Goal: Task Accomplishment & Management: Manage account settings

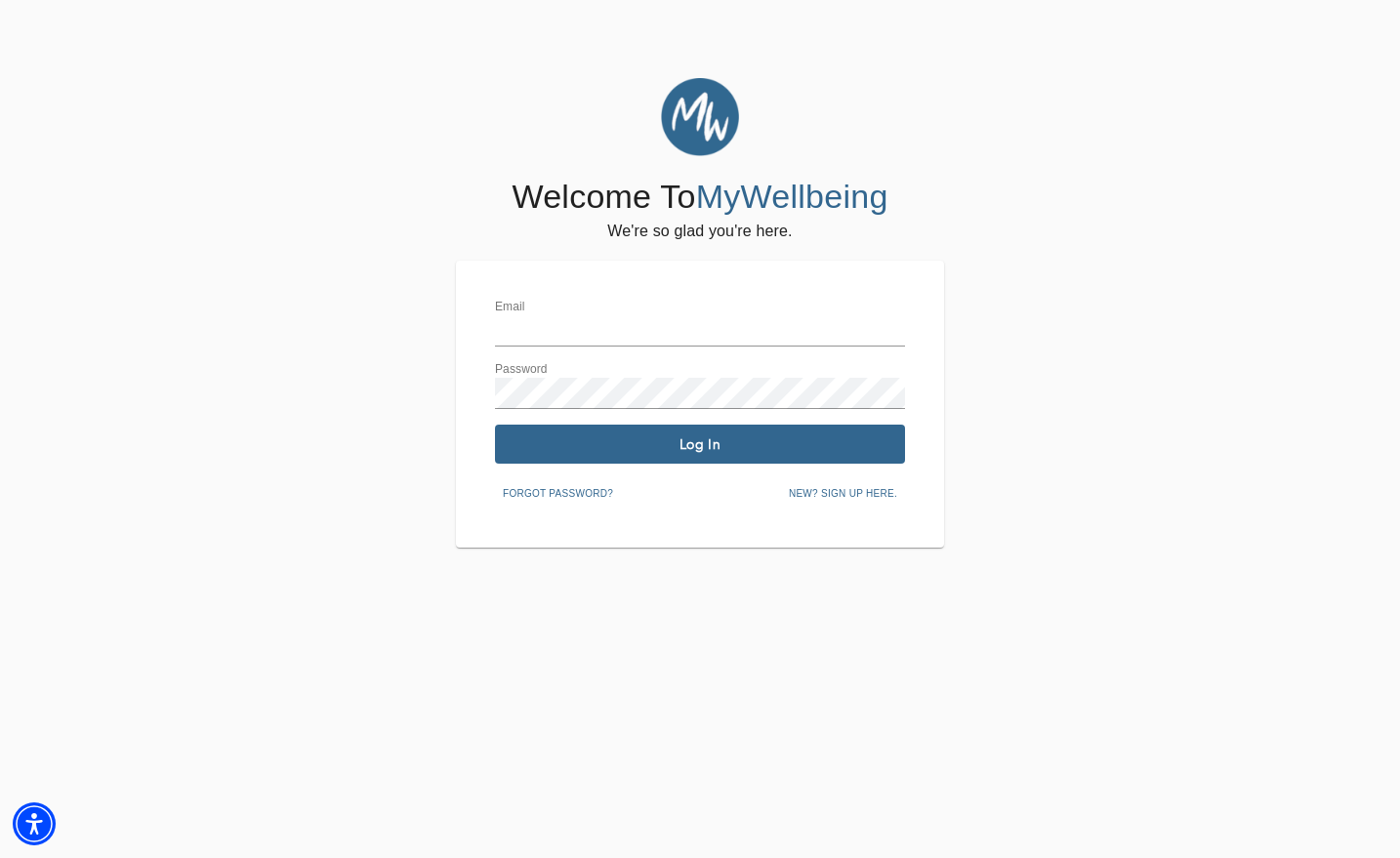
type input "lang.grace.m@gmail.com"
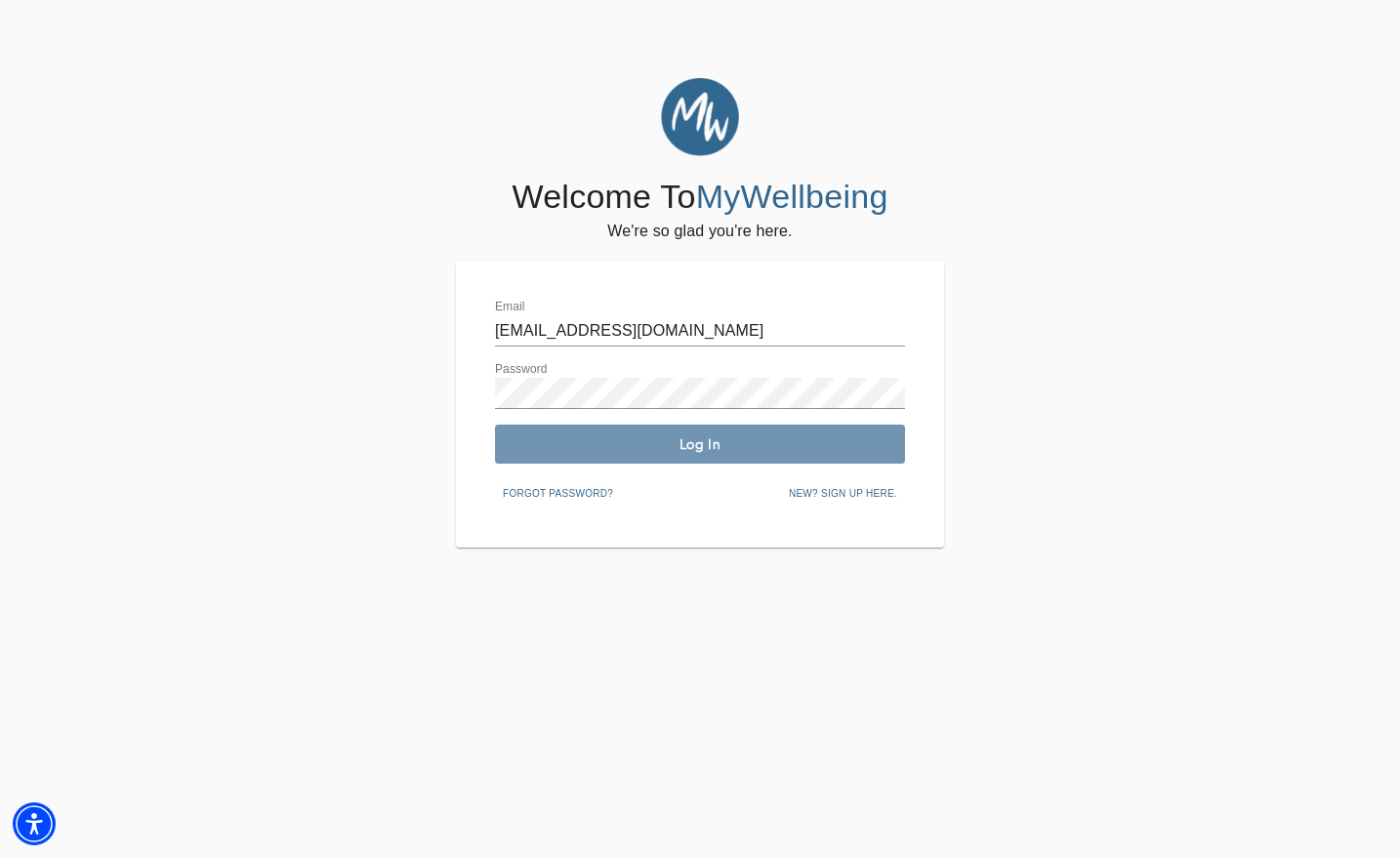
click at [595, 439] on span "Log In" at bounding box center [700, 444] width 394 height 19
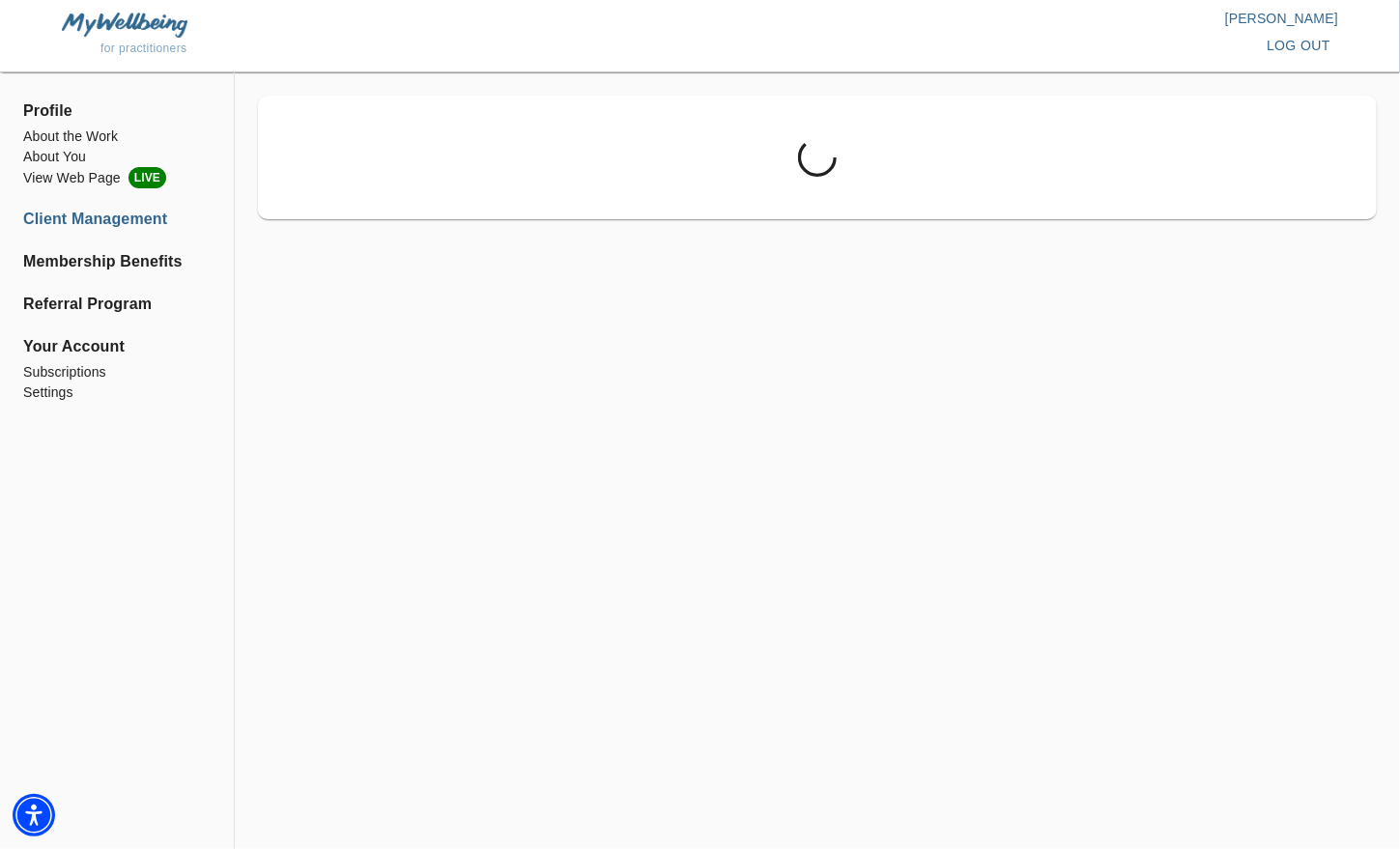
drag, startPoint x: 589, startPoint y: 435, endPoint x: 736, endPoint y: 807, distance: 400.0
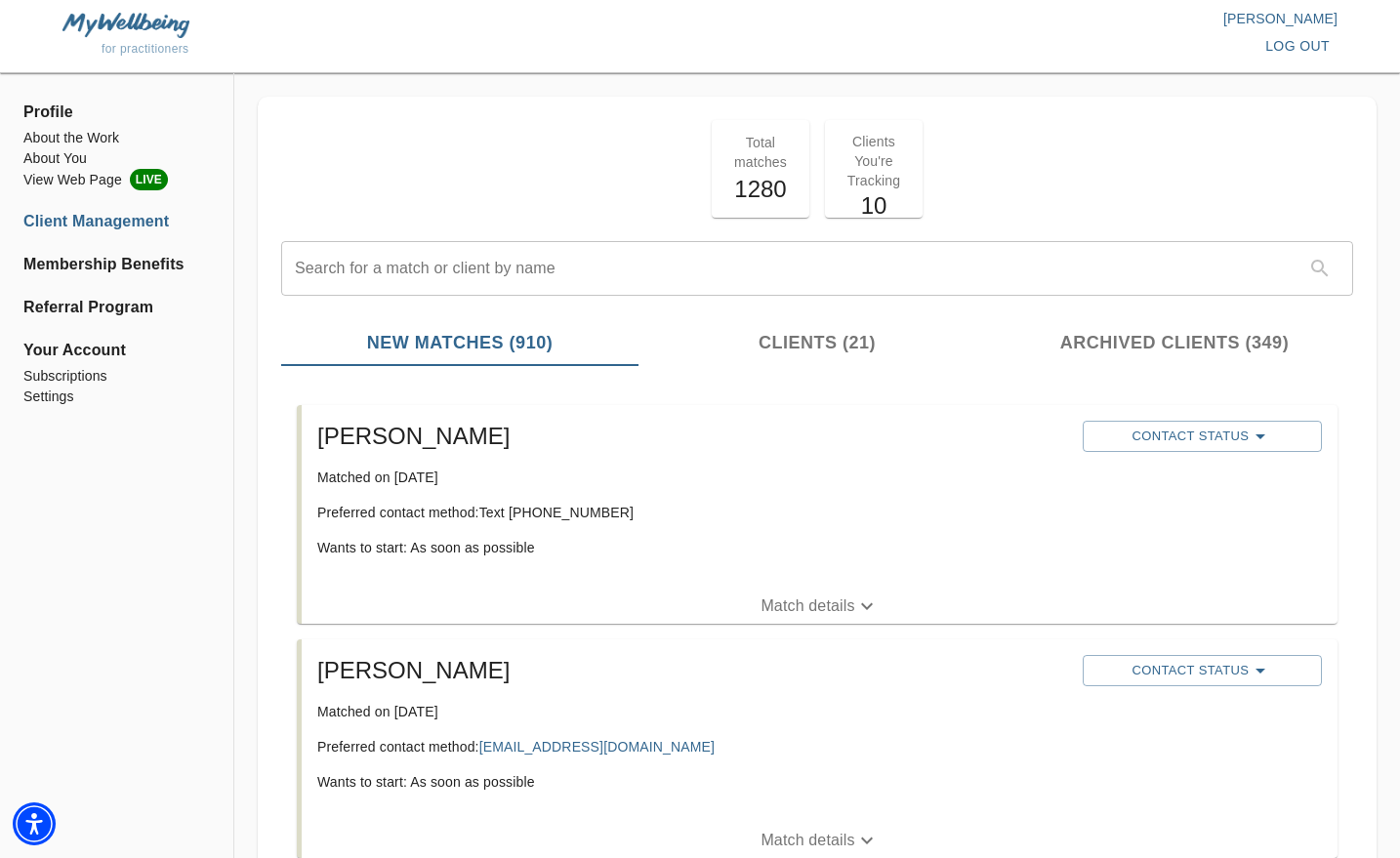
click at [768, 831] on p "Match details" at bounding box center [807, 840] width 94 height 24
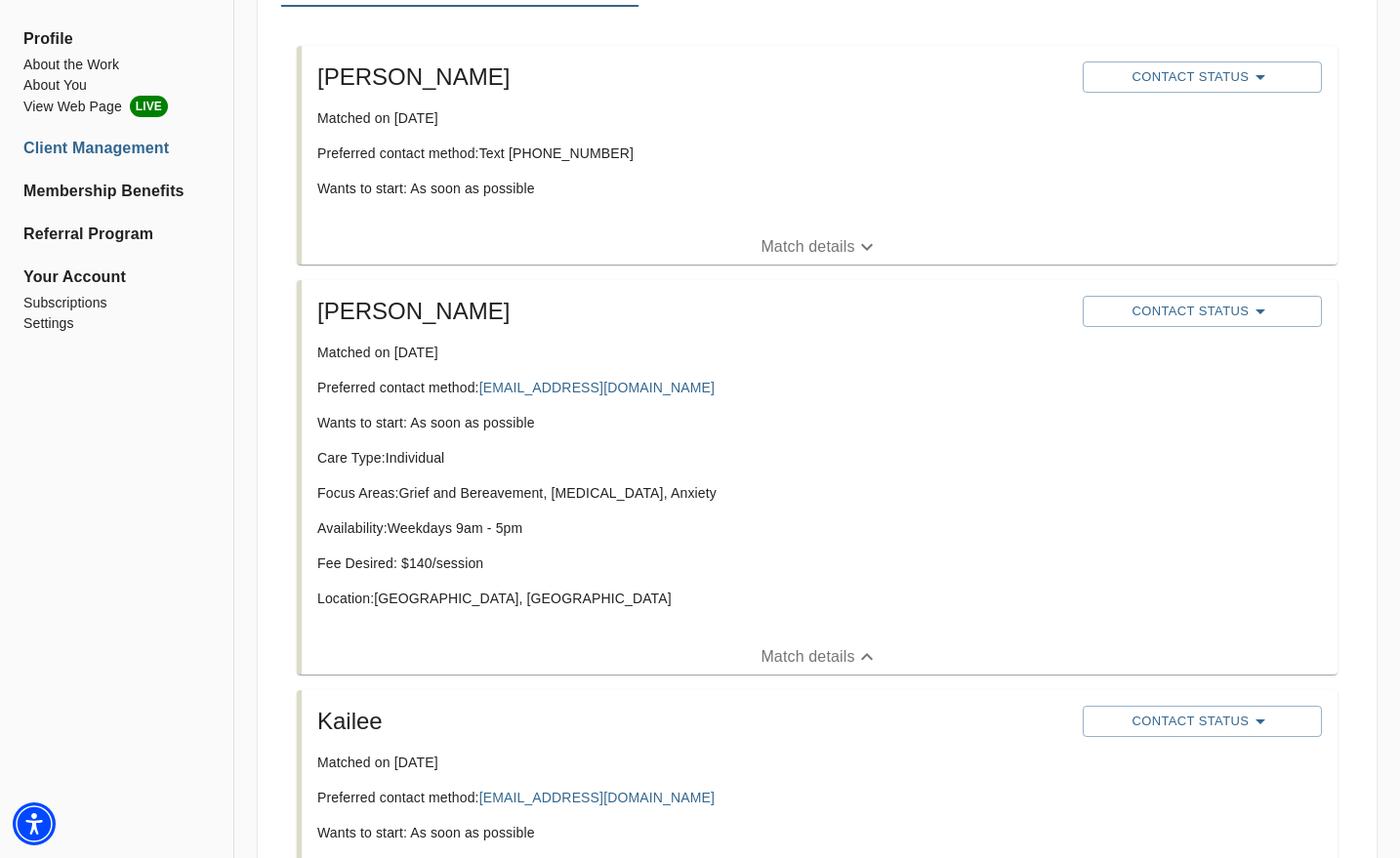
scroll to position [361, 0]
drag, startPoint x: 669, startPoint y: 382, endPoint x: 487, endPoint y: 381, distance: 182.0
click at [487, 381] on p "Preferred contact method: madelynw0206@gmail.com" at bounding box center [692, 387] width 750 height 20
copy link "madelynw0206@gmail.com"
click at [1227, 313] on span "Contact Status" at bounding box center [1202, 310] width 220 height 24
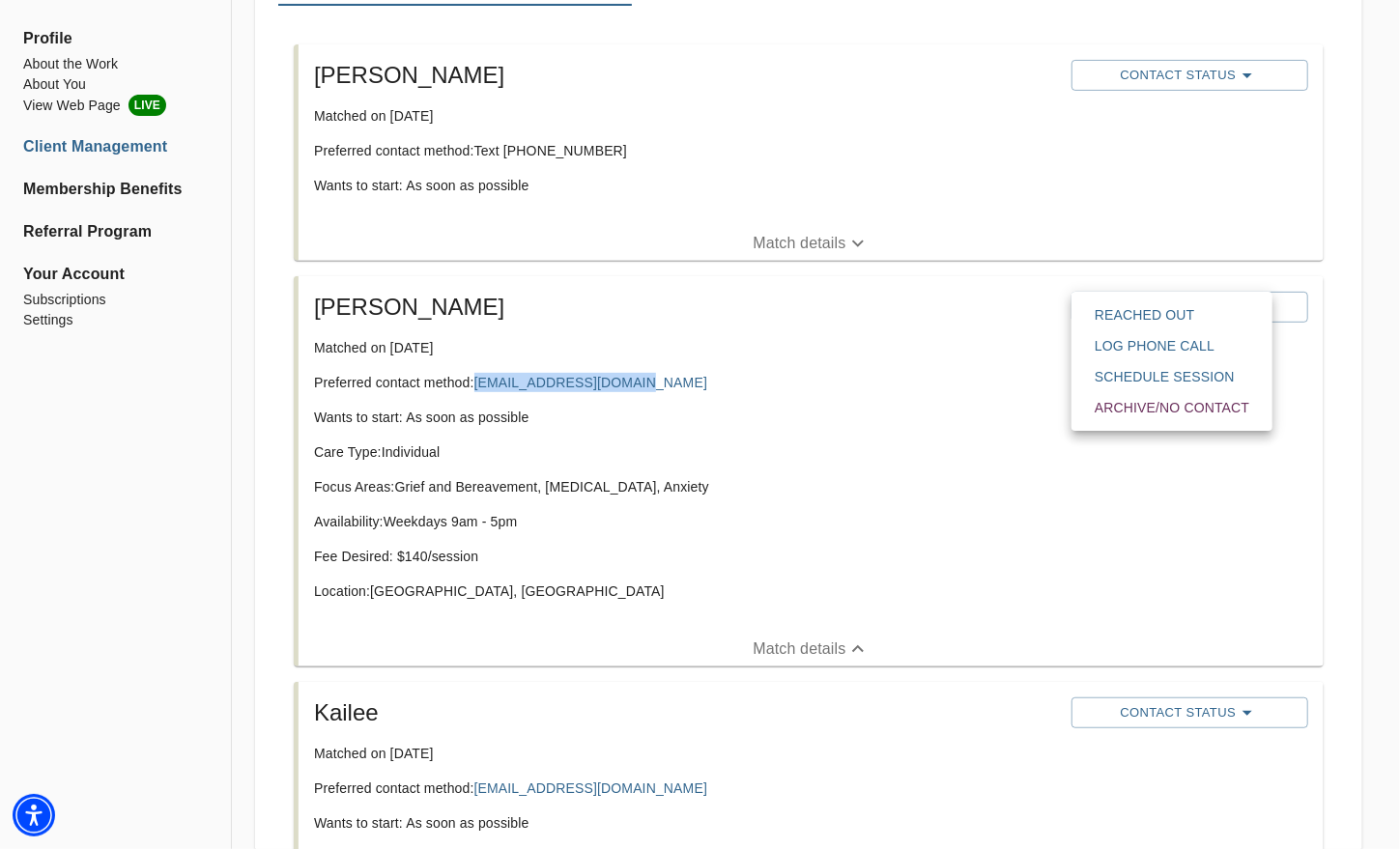
click at [1132, 322] on span "Reached Out" at bounding box center [1172, 315] width 155 height 19
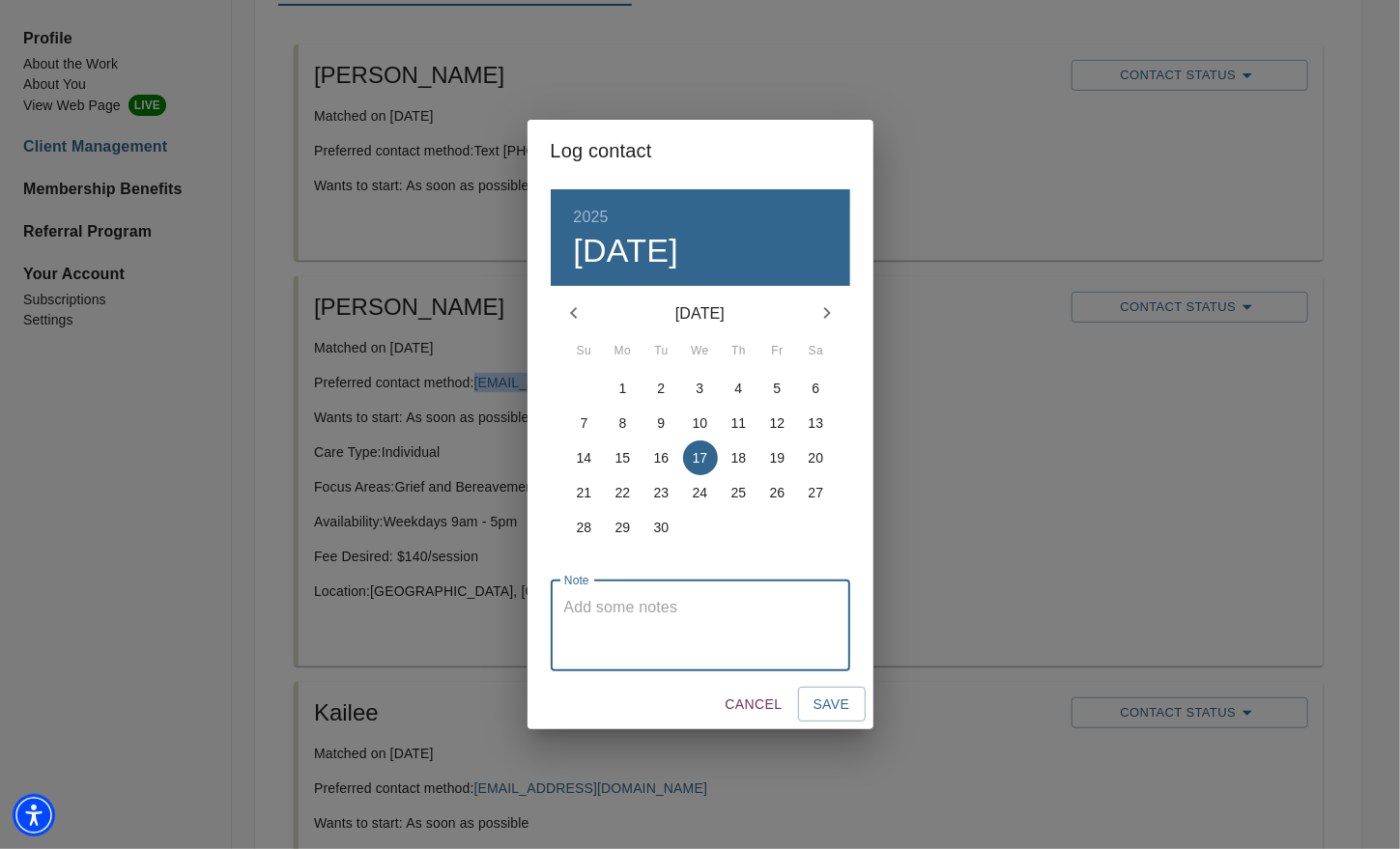
click at [809, 613] on textarea at bounding box center [700, 625] width 272 height 55
type textarea "emailed"
click at [822, 691] on button "Save" at bounding box center [832, 705] width 67 height 36
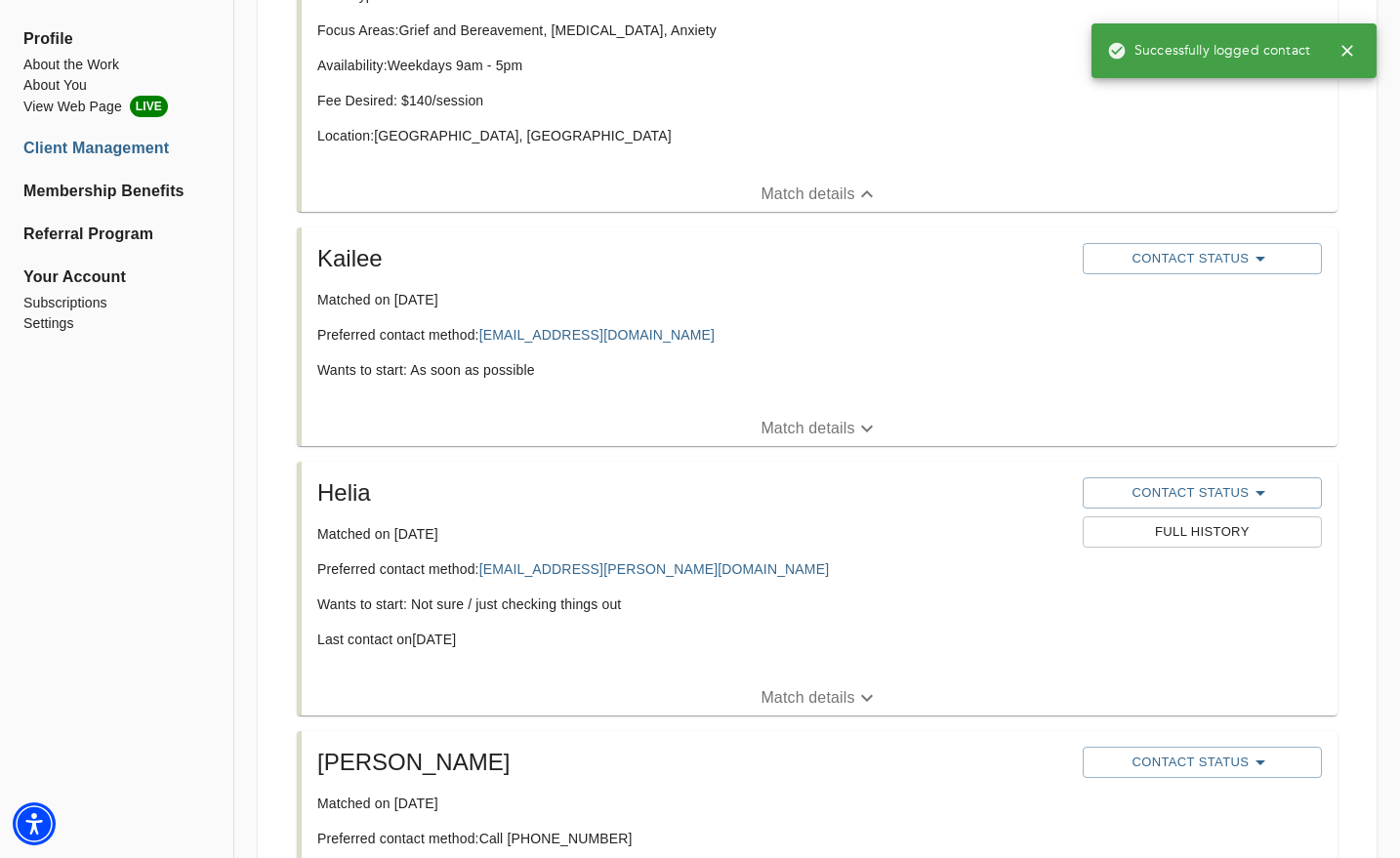
scroll to position [823, 0]
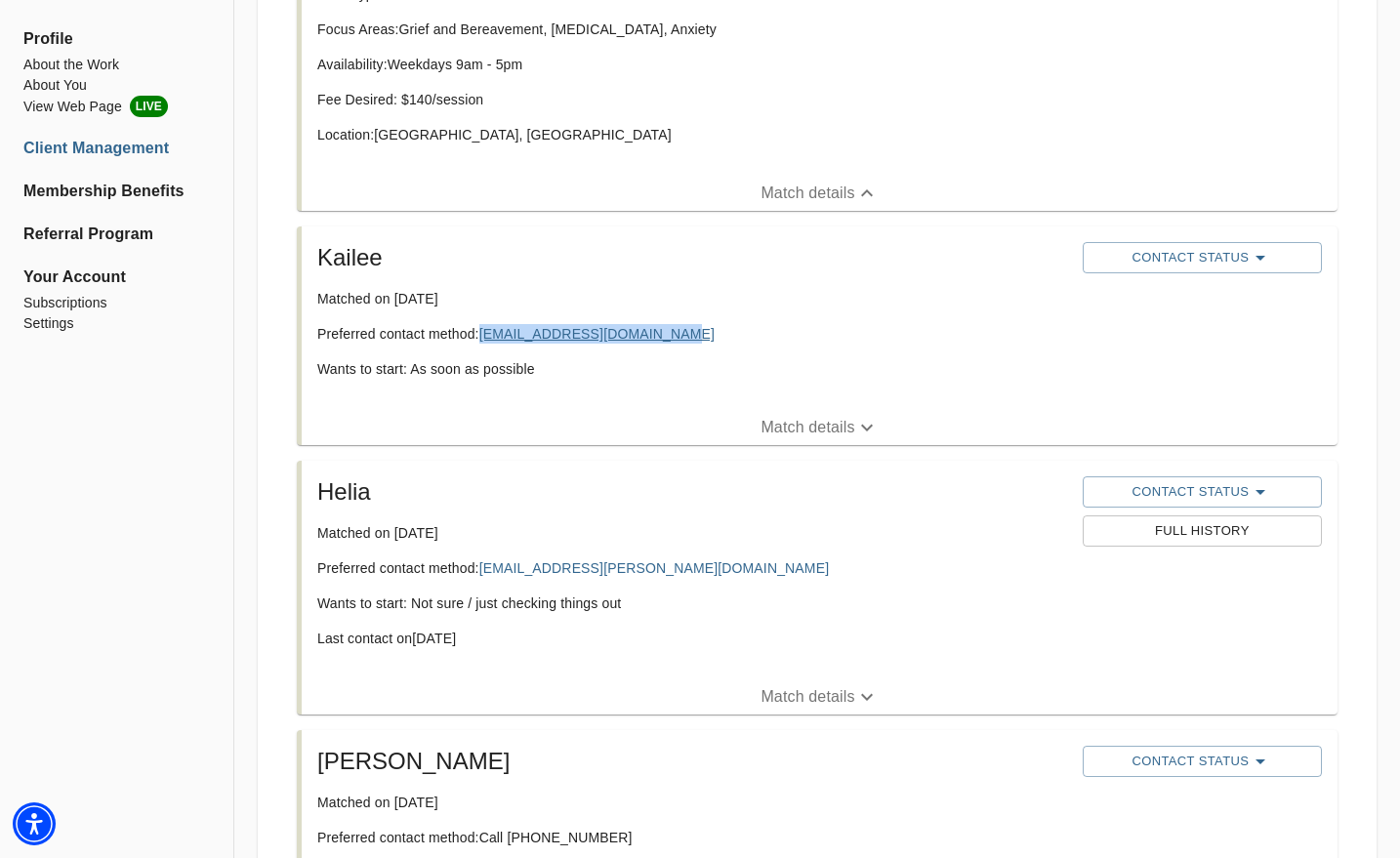
drag, startPoint x: 669, startPoint y: 337, endPoint x: 486, endPoint y: 338, distance: 183.0
click at [486, 338] on p "Preferred contact method: Kaileeburkhalter@gmail.com" at bounding box center [692, 334] width 750 height 20
copy link "Kaileeburkhalter@gmail.com"
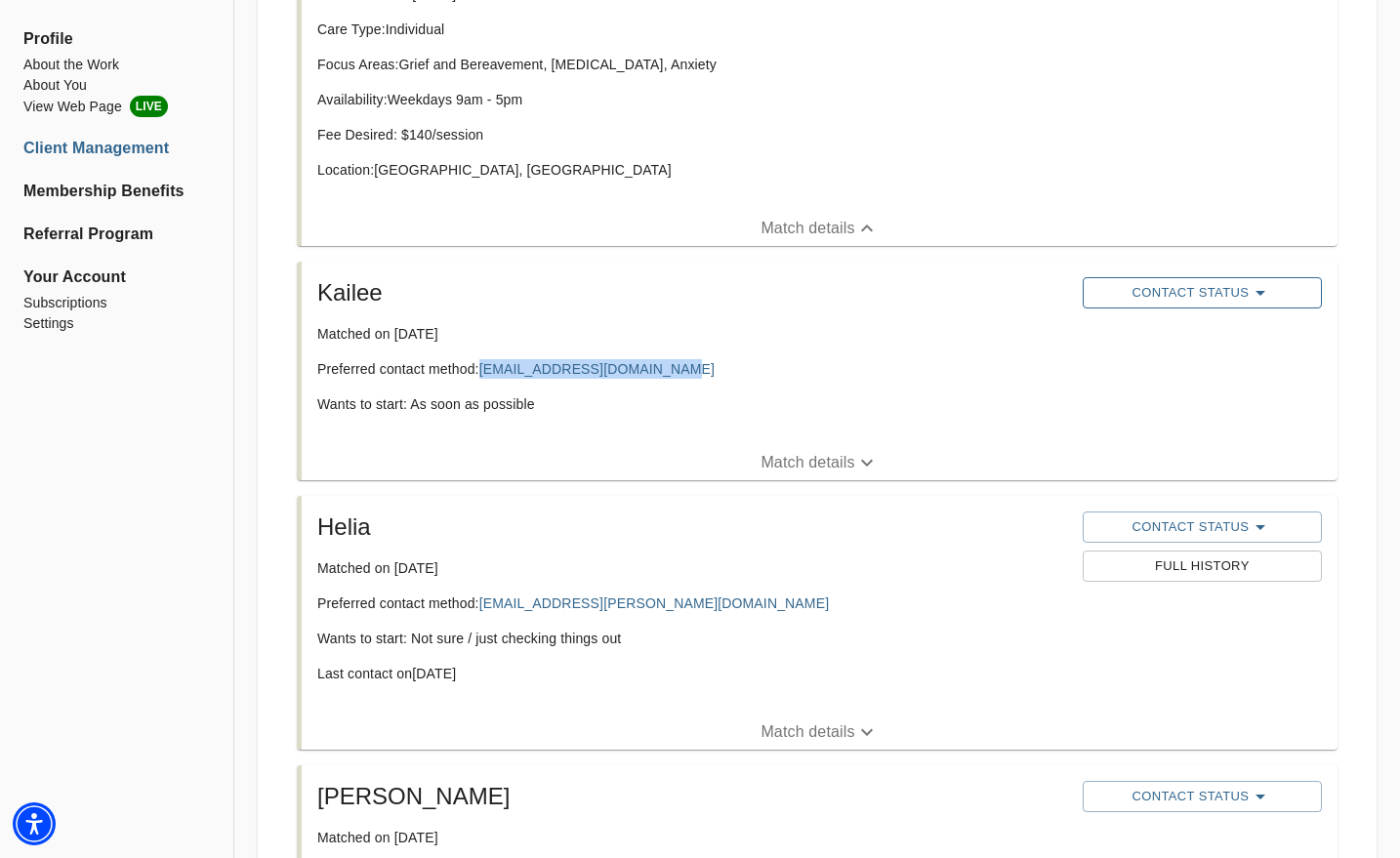
click at [1278, 297] on span "Contact Status" at bounding box center [1202, 293] width 220 height 24
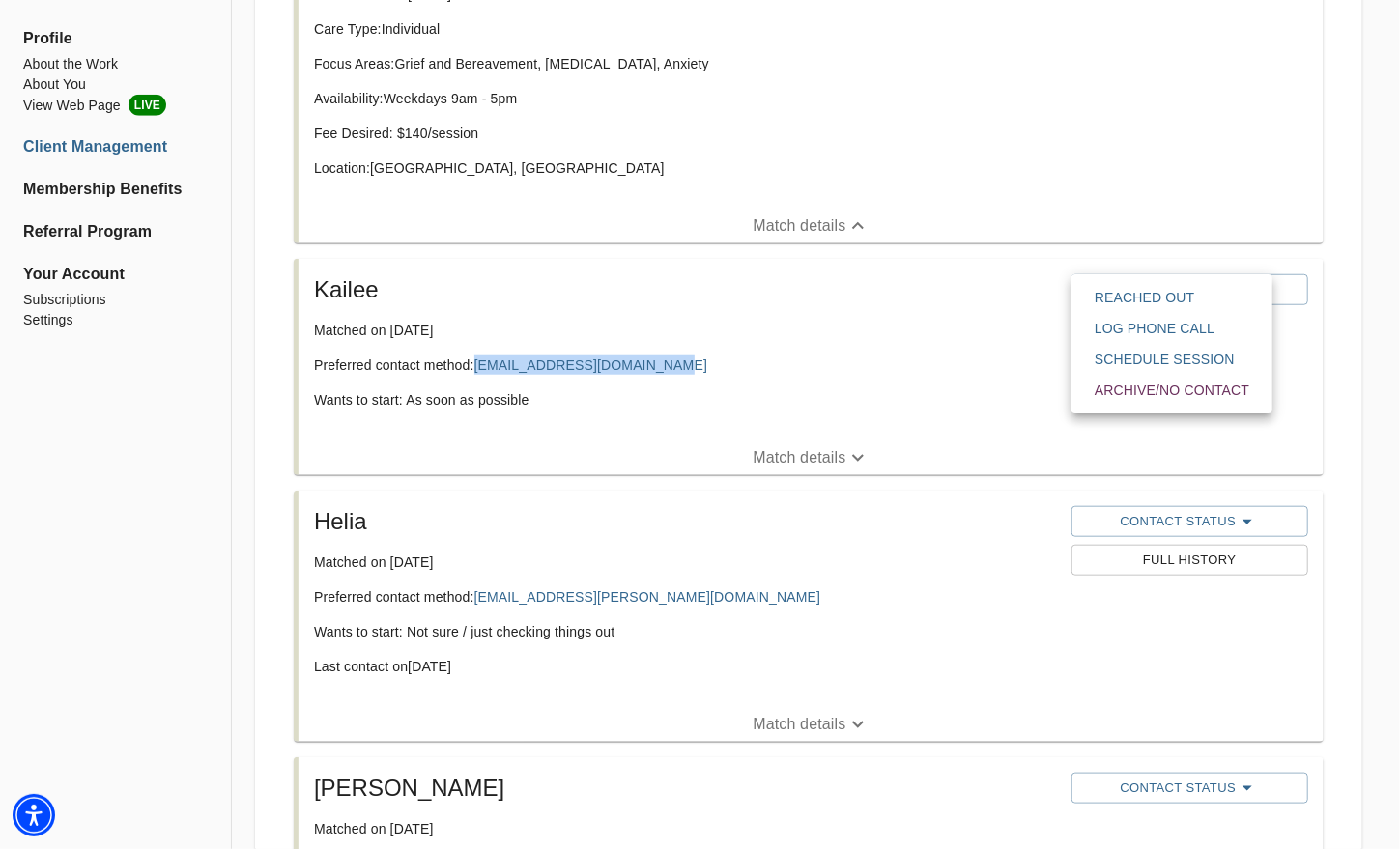
click at [1152, 299] on span "Reached Out" at bounding box center [1172, 297] width 155 height 19
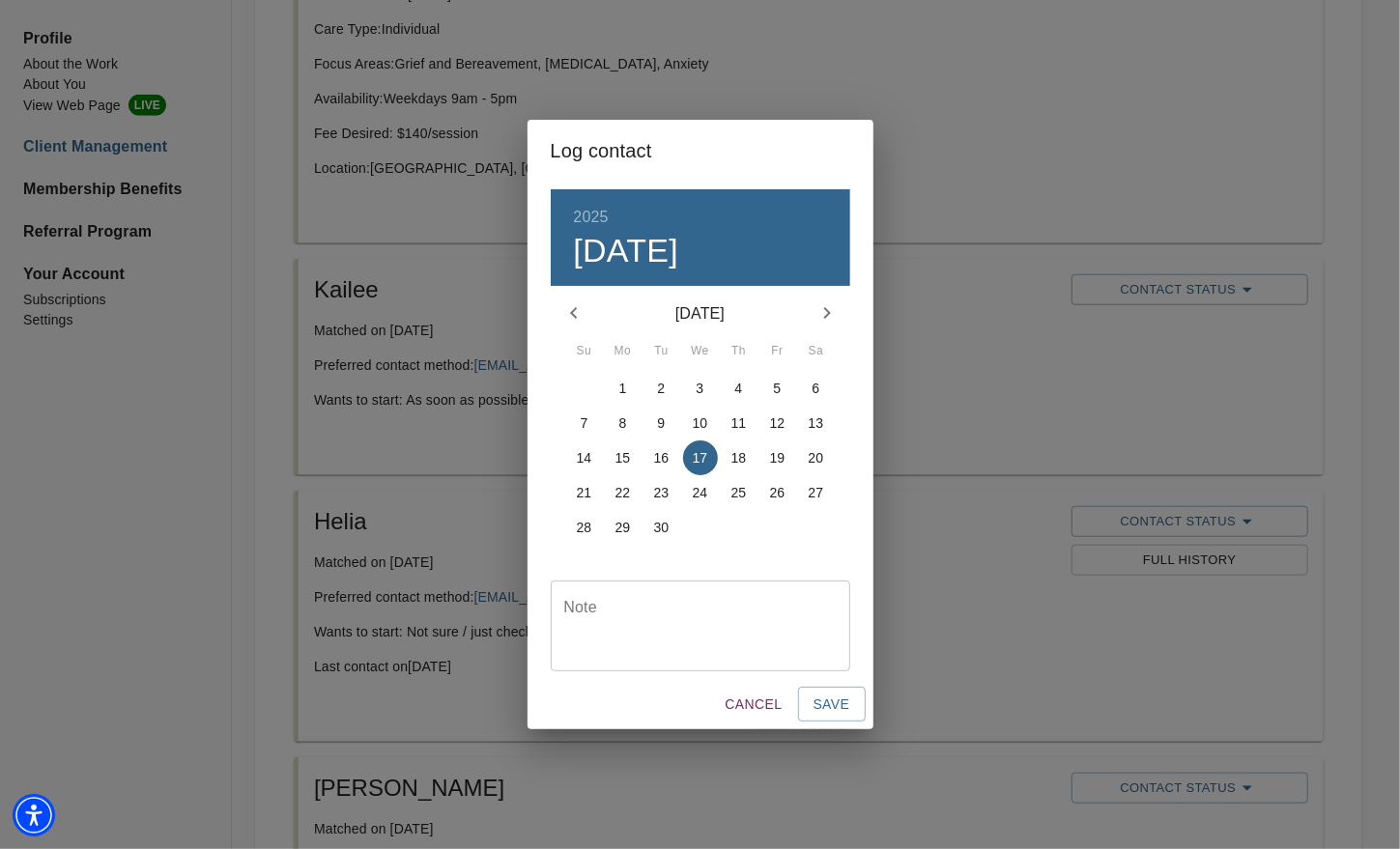
click at [656, 612] on textarea at bounding box center [700, 625] width 272 height 55
type textarea "emailed"
click at [826, 698] on span "Save" at bounding box center [832, 705] width 37 height 24
